Goal: Transaction & Acquisition: Purchase product/service

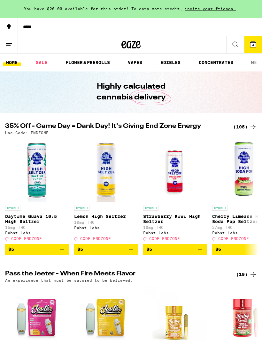
click at [256, 39] on button "4" at bounding box center [253, 44] width 18 height 17
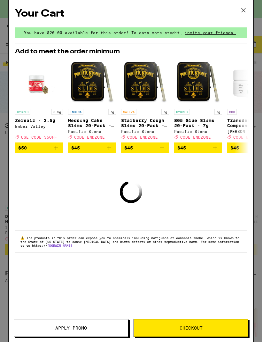
click at [241, 7] on icon at bounding box center [243, 10] width 10 height 10
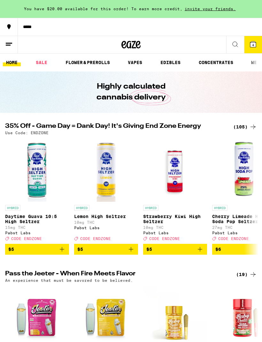
click at [251, 46] on icon at bounding box center [253, 44] width 6 height 6
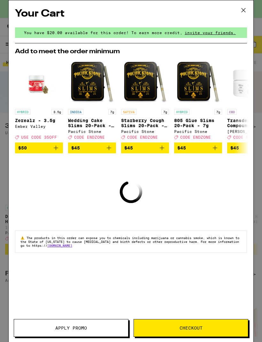
click at [247, 8] on icon at bounding box center [243, 10] width 10 height 10
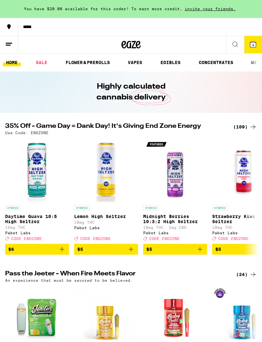
click at [257, 33] on button "*****" at bounding box center [131, 27] width 262 height 18
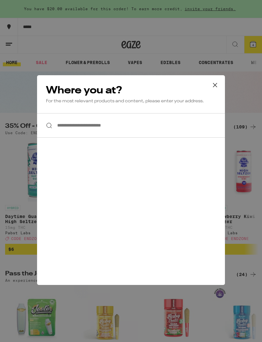
click at [212, 90] on button at bounding box center [215, 85] width 20 height 20
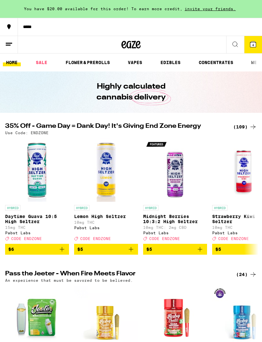
click at [254, 51] on button "4" at bounding box center [253, 44] width 18 height 17
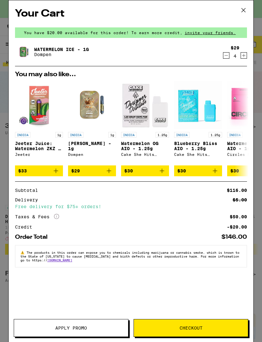
click at [231, 51] on div "$29 4" at bounding box center [234, 51] width 9 height 13
click at [229, 55] on icon "Decrement" at bounding box center [226, 56] width 6 height 8
click at [226, 56] on icon "Decrement" at bounding box center [226, 56] width 6 height 8
click at [246, 9] on icon at bounding box center [243, 10] width 10 height 10
